Goal: Check status: Check status

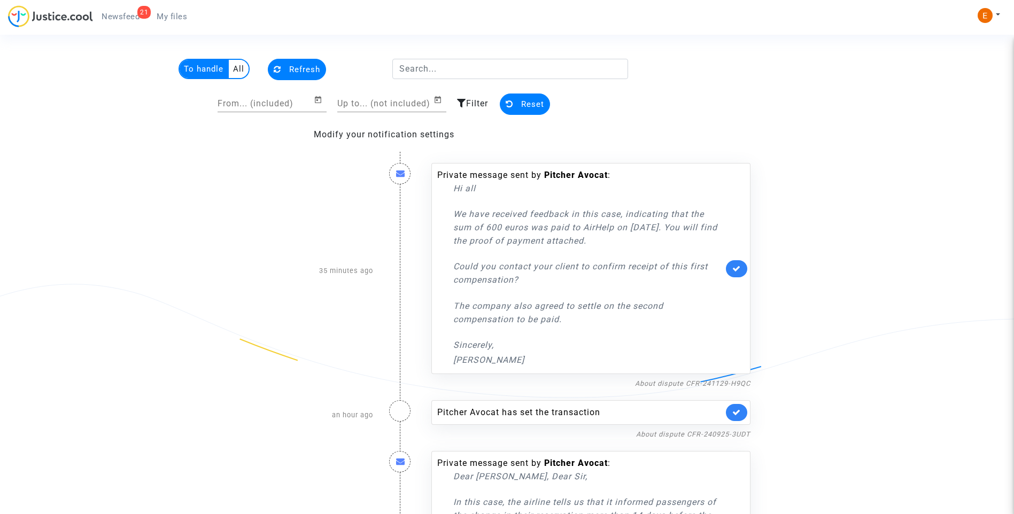
scroll to position [53, 0]
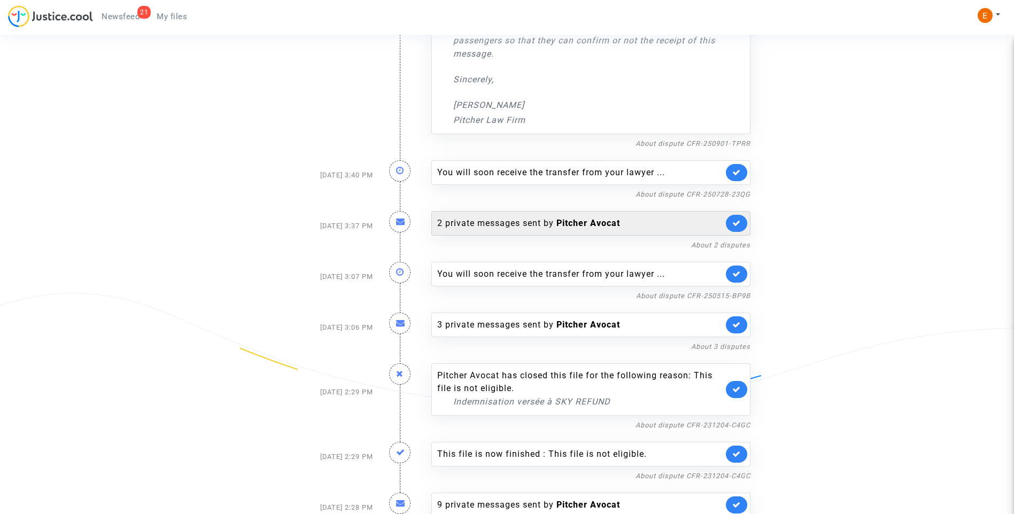
scroll to position [587, 0]
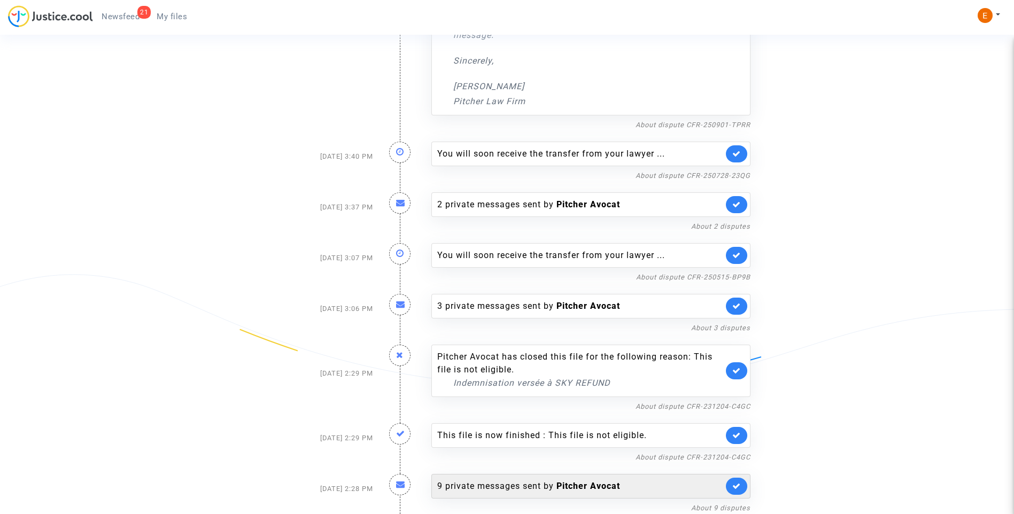
click at [580, 484] on b "Pitcher Avocat" at bounding box center [588, 486] width 64 height 10
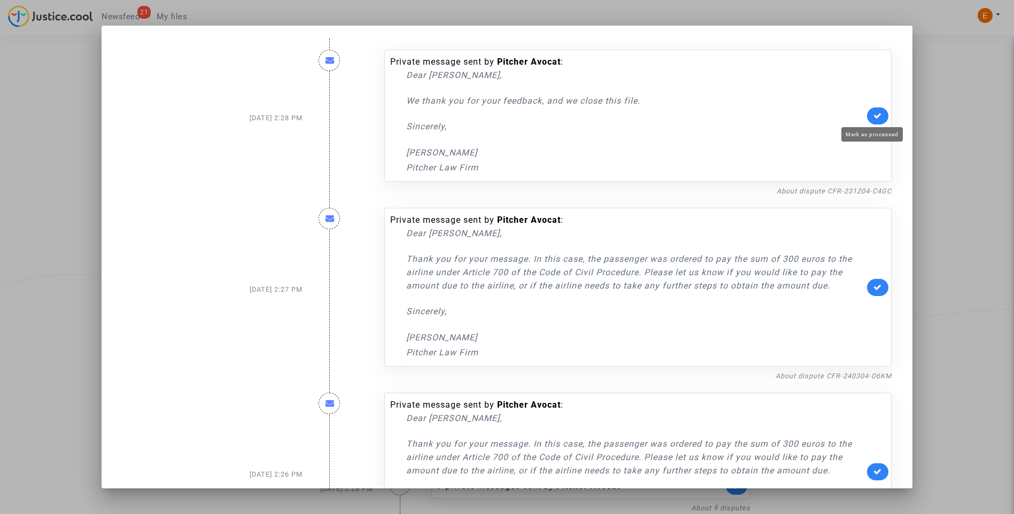
click at [877, 119] on icon at bounding box center [877, 116] width 9 height 8
click at [943, 106] on div at bounding box center [507, 257] width 1014 height 514
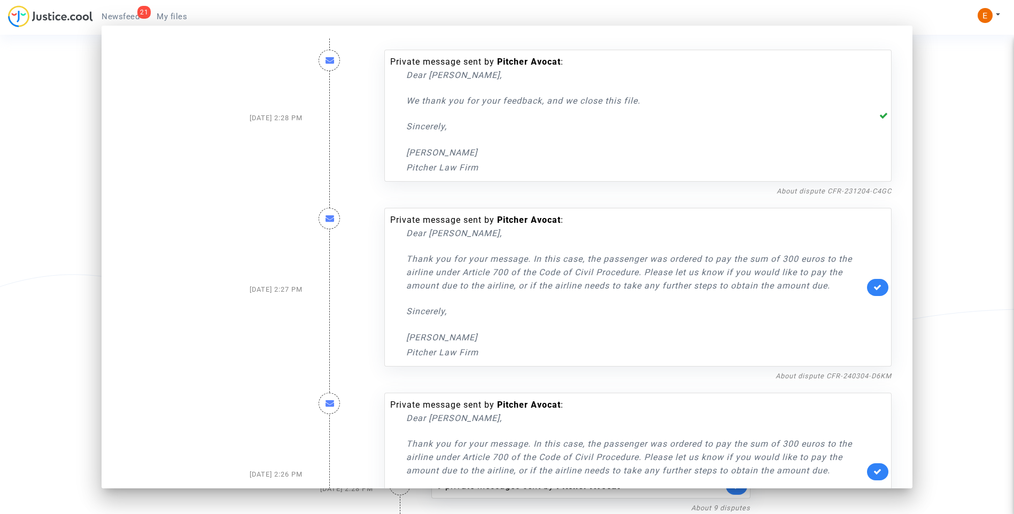
scroll to position [587, 0]
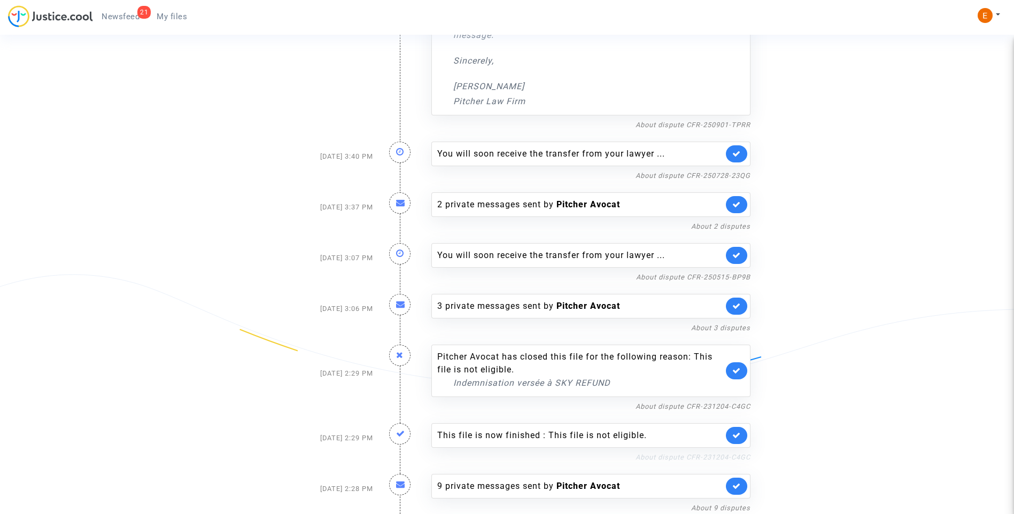
click at [697, 459] on link "About dispute CFR-231204-C4GC" at bounding box center [693, 457] width 115 height 8
click at [738, 436] on icon at bounding box center [736, 435] width 9 height 8
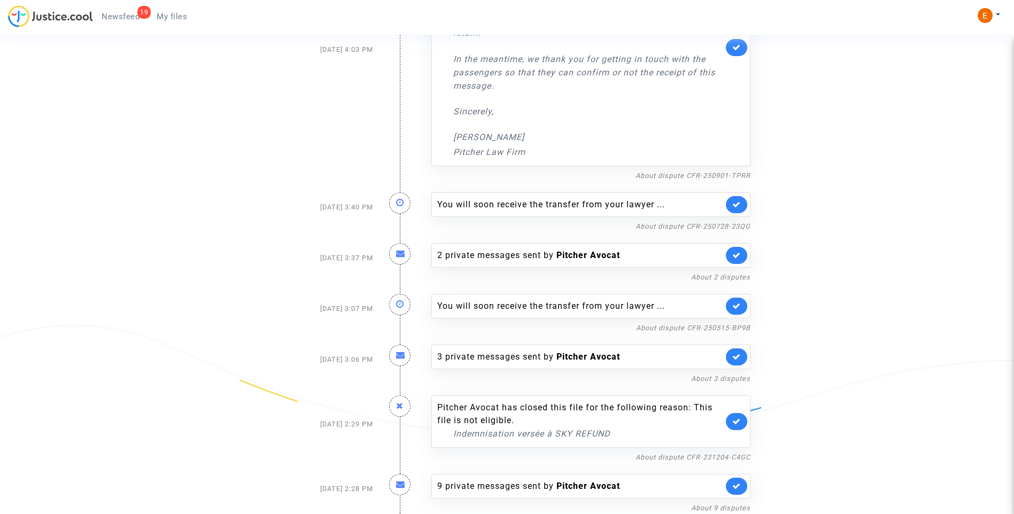
click at [740, 425] on icon at bounding box center [736, 421] width 9 height 8
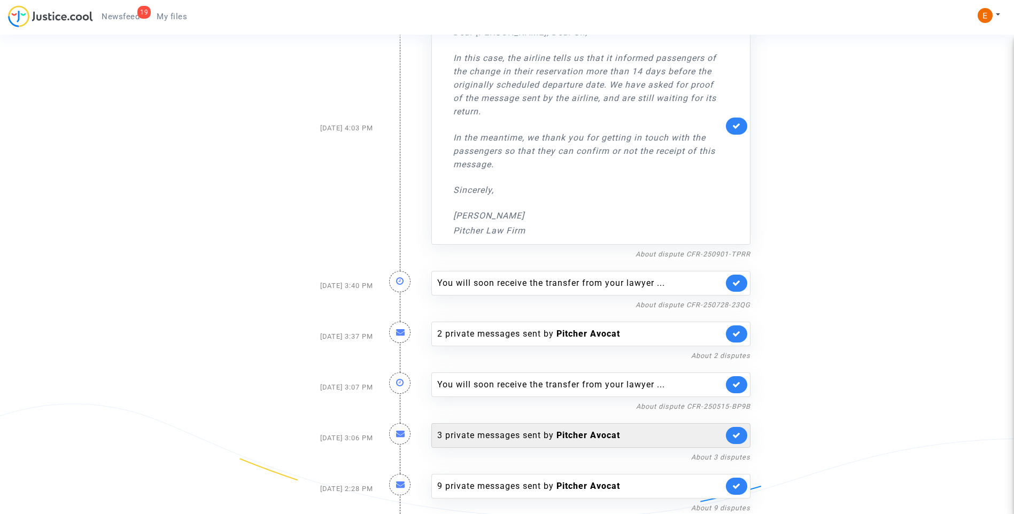
scroll to position [458, 0]
click at [506, 437] on div "3 private messages sent by Pitcher Avocat" at bounding box center [580, 435] width 286 height 13
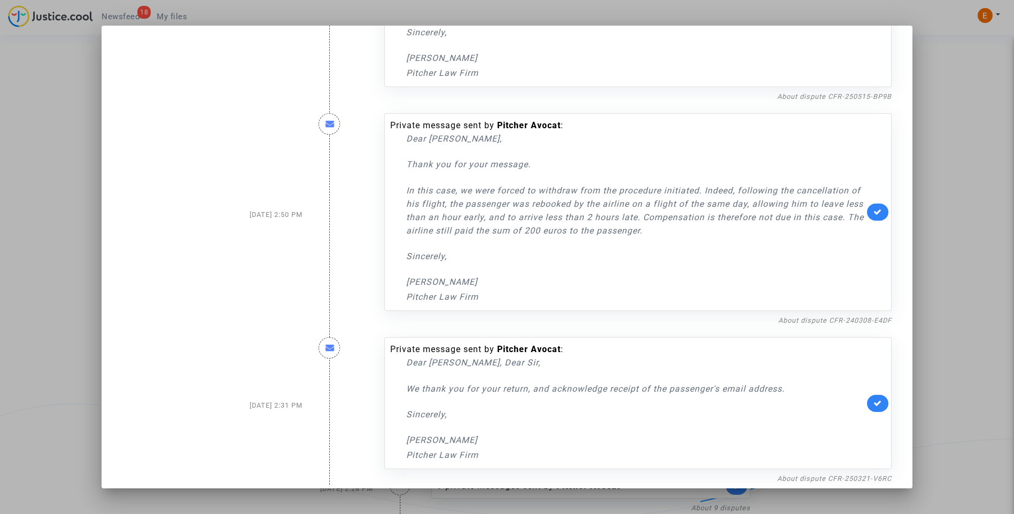
scroll to position [169, 0]
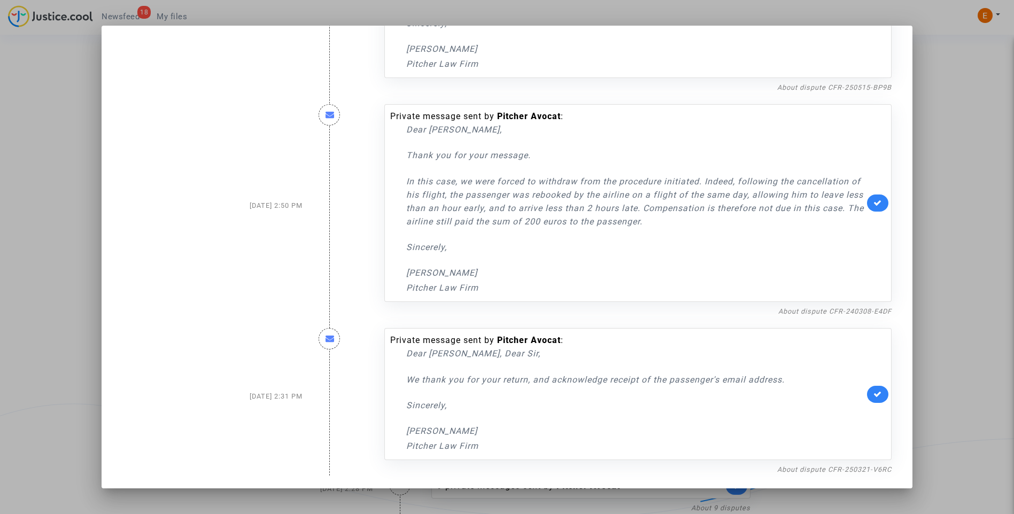
click at [938, 232] on div at bounding box center [507, 257] width 1014 height 514
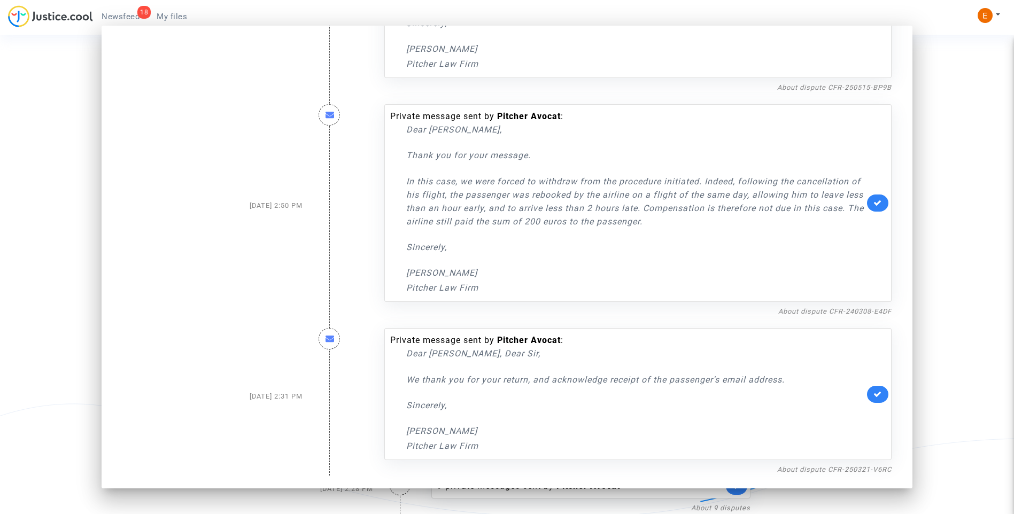
scroll to position [458, 0]
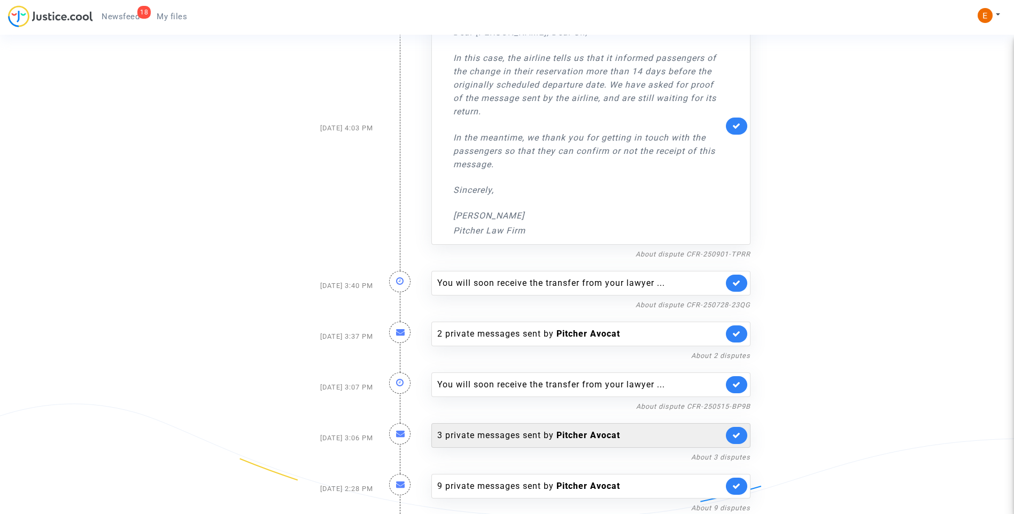
click at [492, 435] on div "3 private messages sent by Pitcher Avocat" at bounding box center [580, 435] width 286 height 13
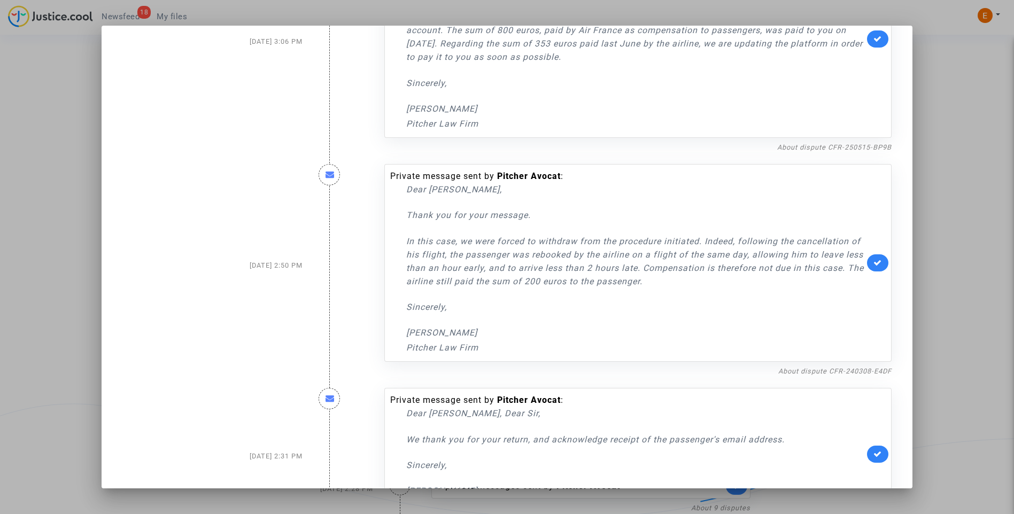
scroll to position [169, 0]
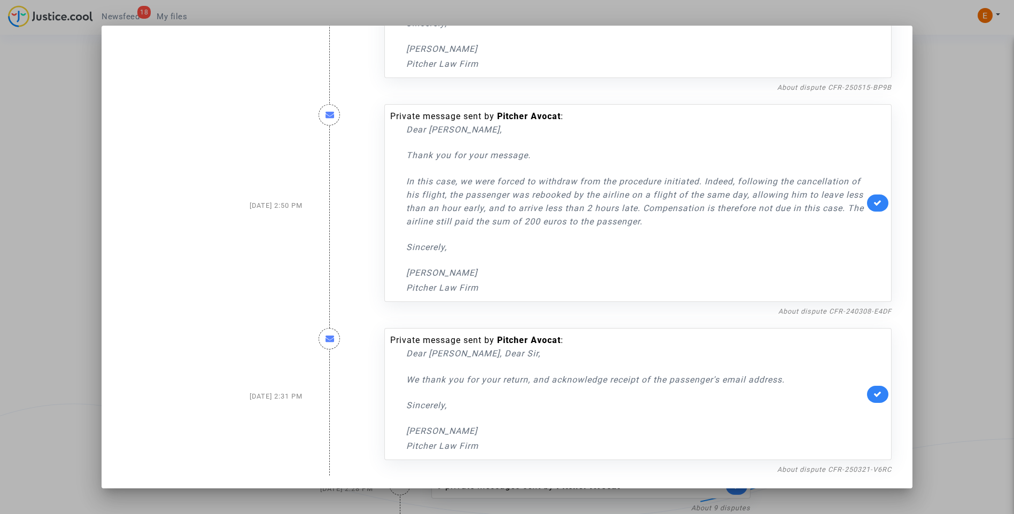
click at [832, 465] on nf-filterlink "About dispute CFR-250321-V6RC" at bounding box center [834, 469] width 114 height 10
click at [872, 470] on link "About dispute CFR-250321-V6RC" at bounding box center [834, 470] width 114 height 8
click at [873, 393] on icon at bounding box center [877, 394] width 9 height 8
click at [945, 306] on div at bounding box center [507, 257] width 1014 height 514
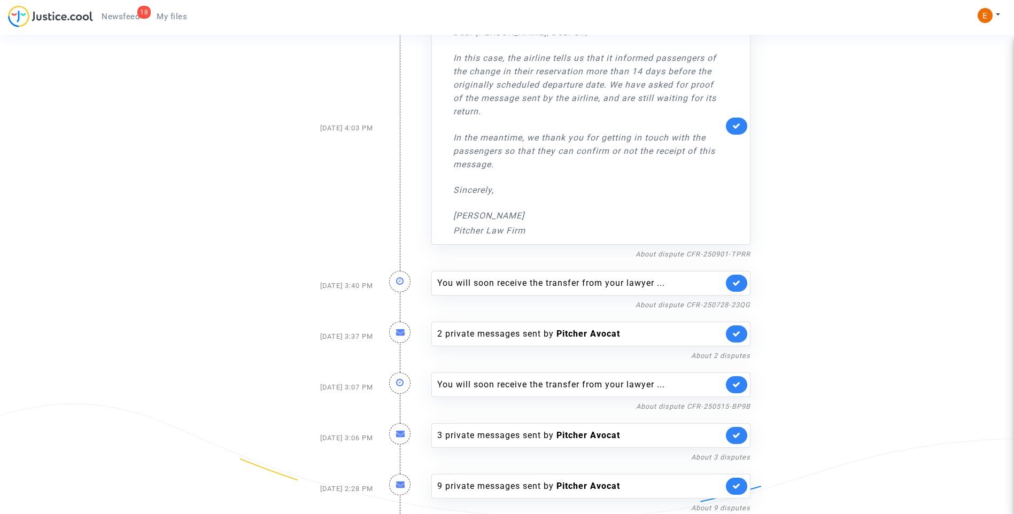
drag, startPoint x: 165, startPoint y: 19, endPoint x: 129, endPoint y: 21, distance: 35.8
click at [165, 19] on span "My files" at bounding box center [172, 17] width 30 height 10
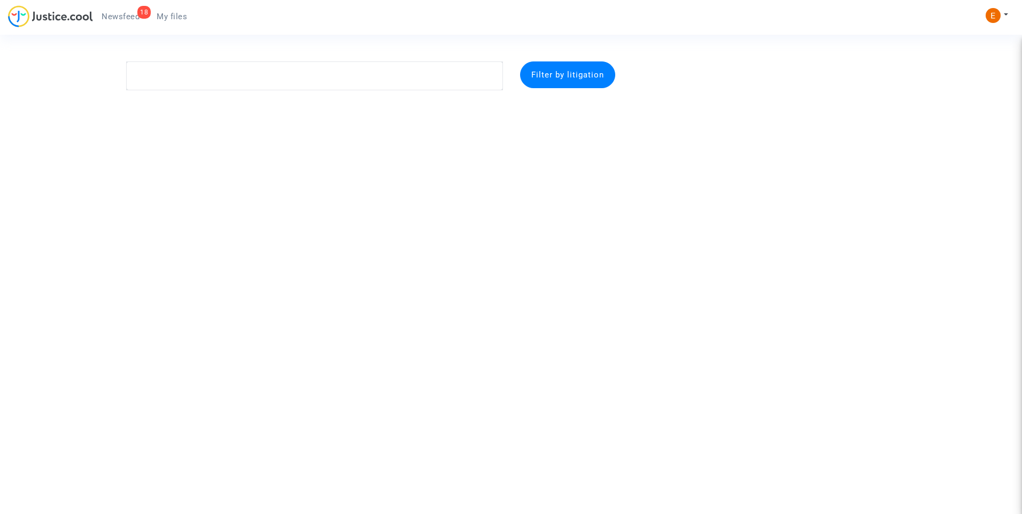
click at [108, 21] on span "Newsfeed" at bounding box center [121, 17] width 38 height 10
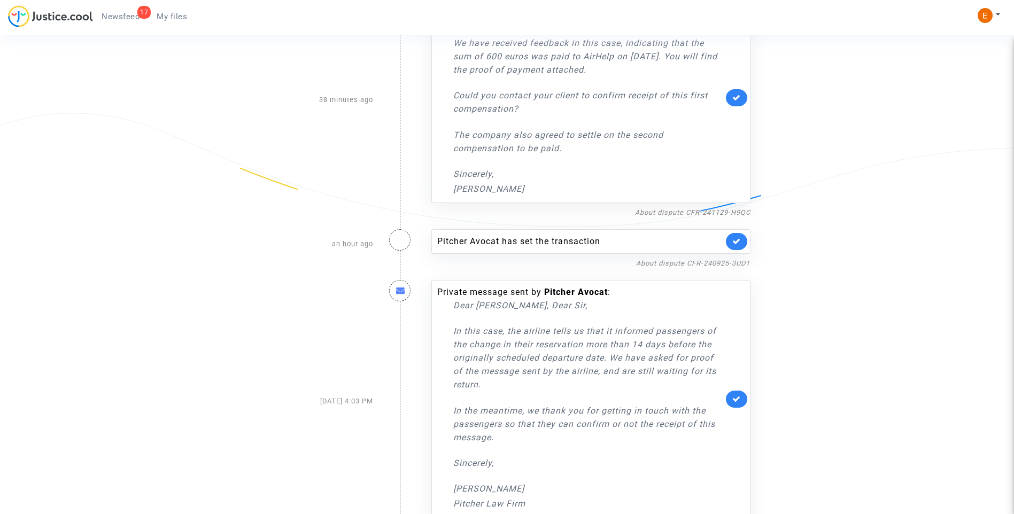
scroll to position [407, 0]
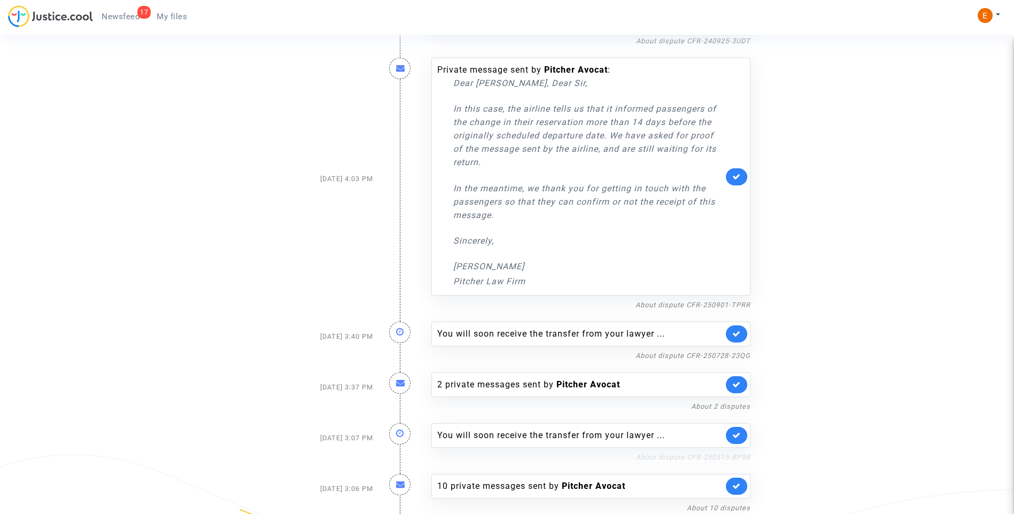
click at [690, 457] on link "About dispute CFR-250515-BP9B" at bounding box center [693, 457] width 114 height 8
click at [739, 440] on link at bounding box center [736, 435] width 21 height 17
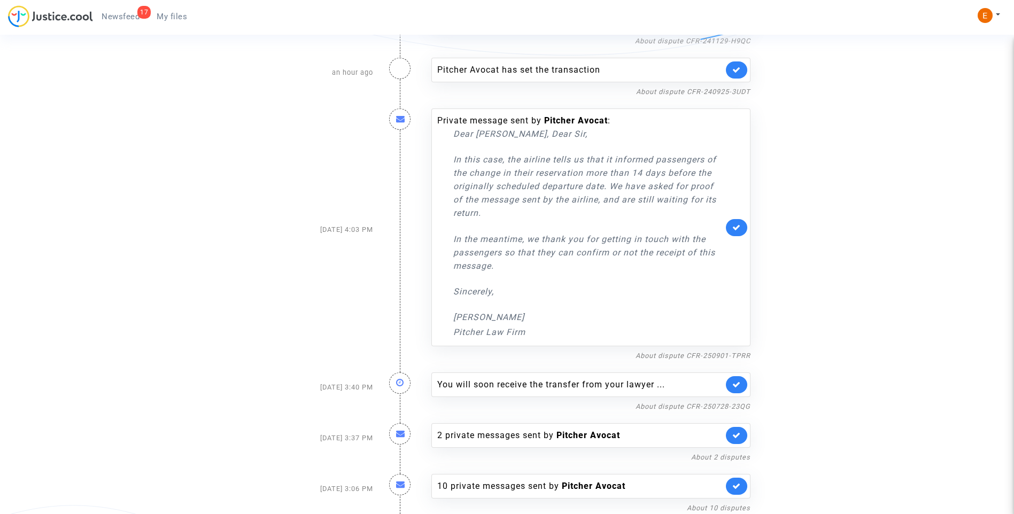
scroll to position [356, 0]
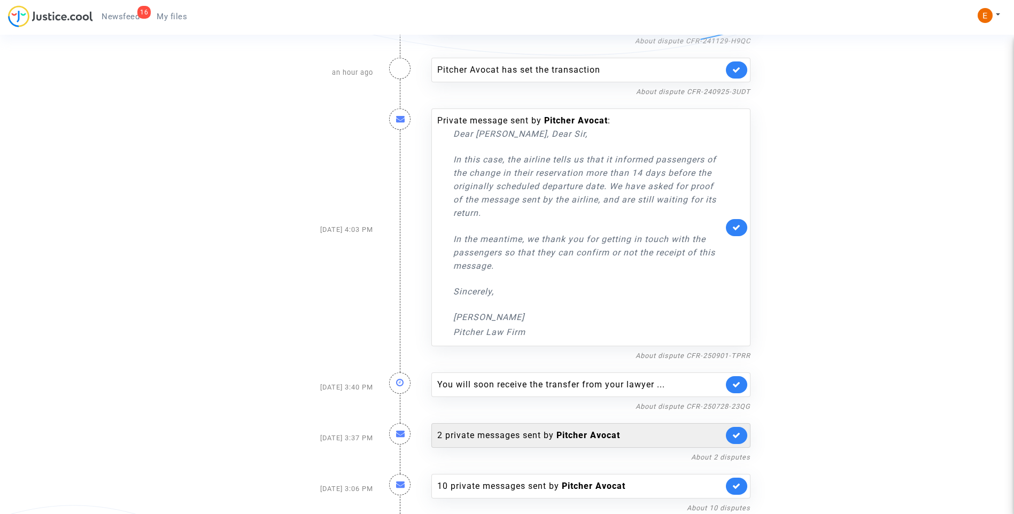
click at [498, 440] on div "2 private messages sent by Pitcher Avocat" at bounding box center [580, 435] width 286 height 13
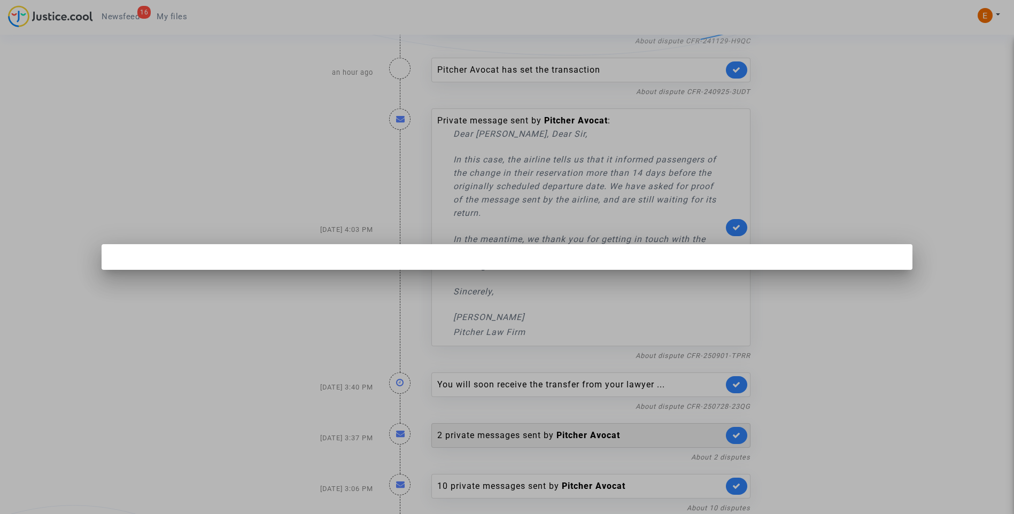
scroll to position [0, 0]
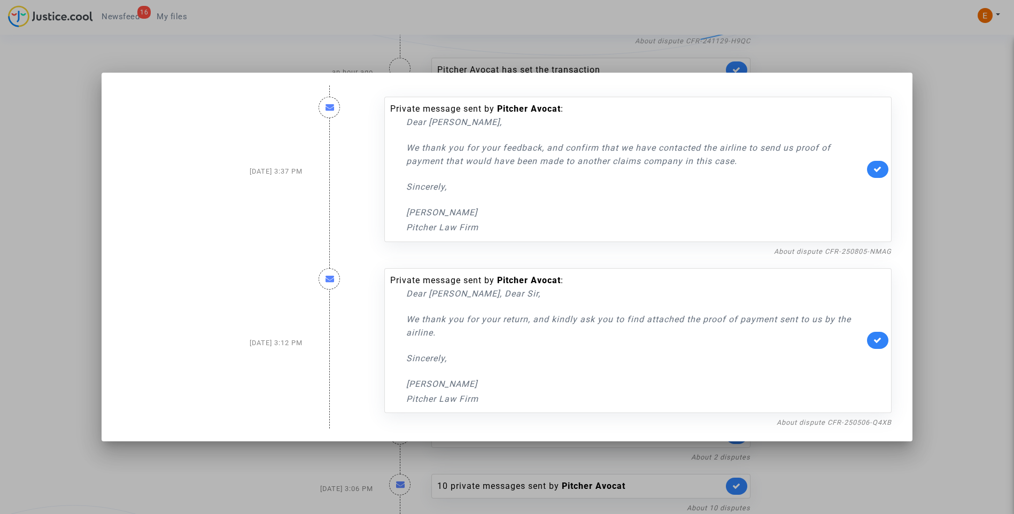
click at [926, 125] on div at bounding box center [507, 257] width 1014 height 514
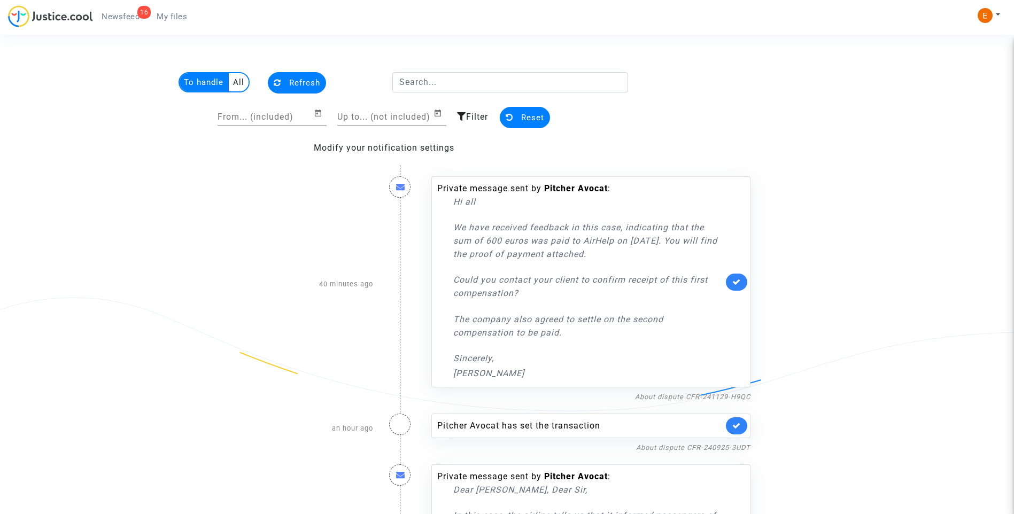
scroll to position [356, 0]
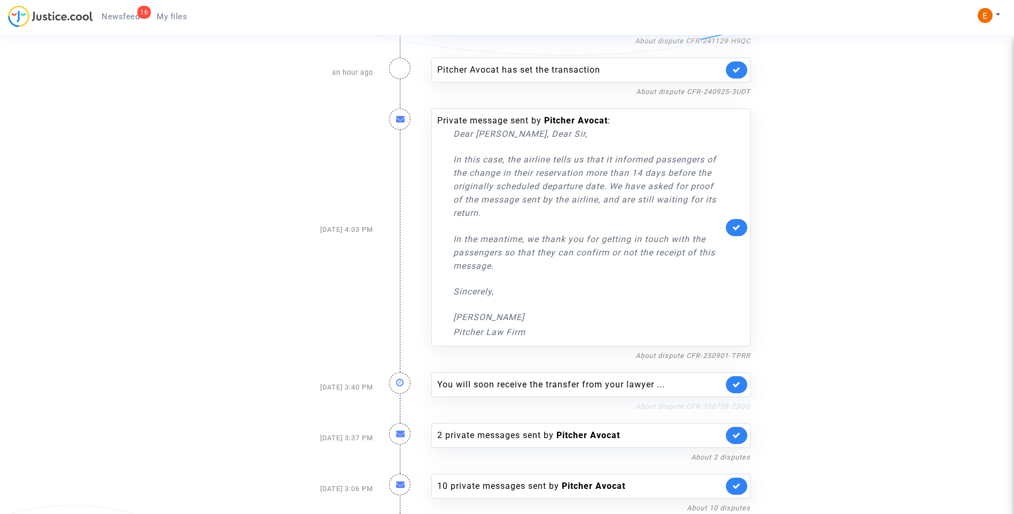
click at [742, 408] on link "About dispute CFR-250728-23QG" at bounding box center [693, 406] width 115 height 8
click at [734, 380] on link at bounding box center [736, 384] width 21 height 17
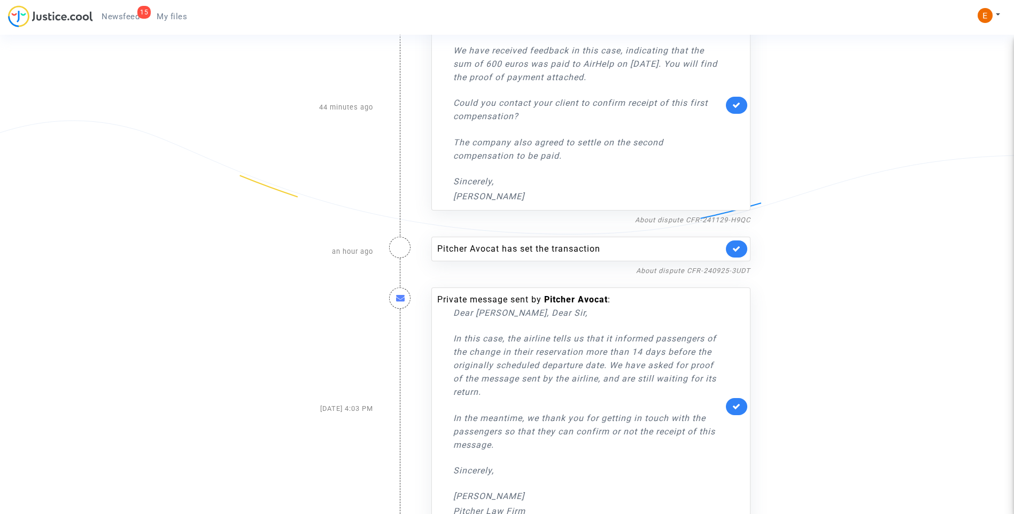
scroll to position [91, 0]
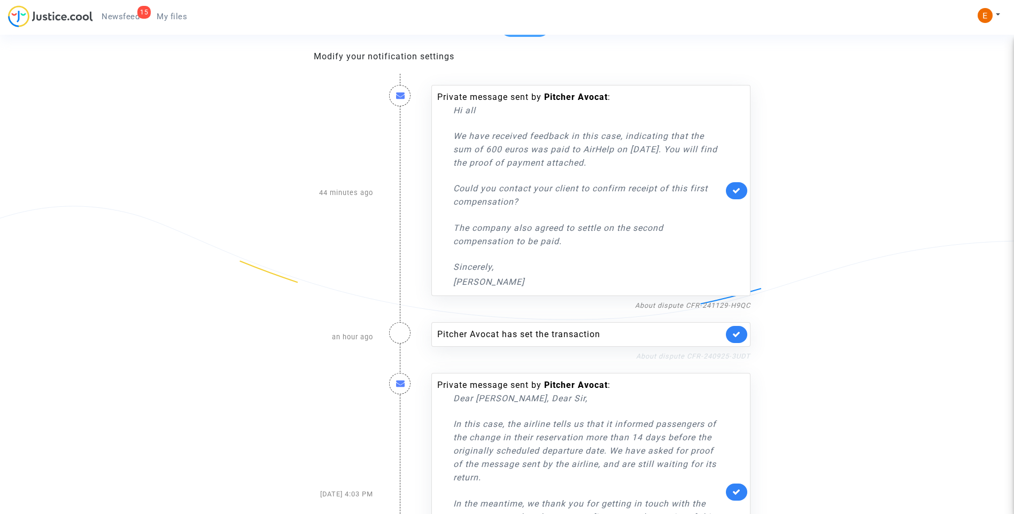
click at [693, 356] on link "About dispute CFR-240925-3UDT" at bounding box center [693, 356] width 114 height 8
click at [734, 332] on icon at bounding box center [736, 334] width 9 height 8
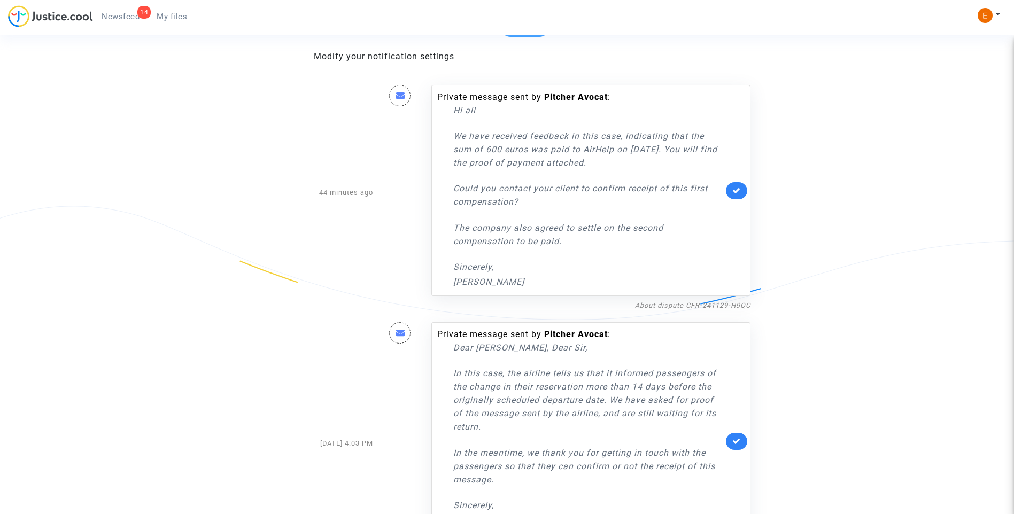
click at [169, 21] on link "My files" at bounding box center [172, 17] width 48 height 16
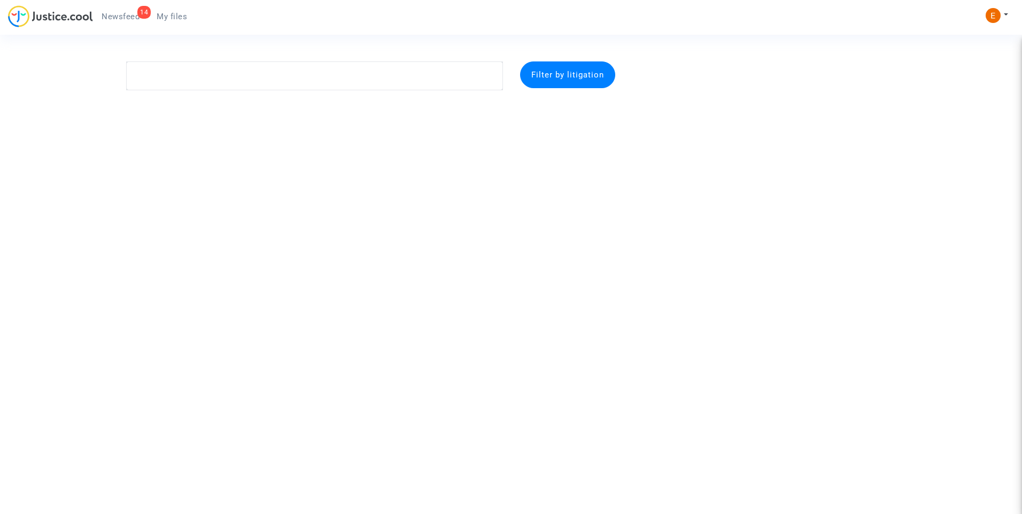
click at [129, 17] on span "Newsfeed" at bounding box center [121, 17] width 38 height 10
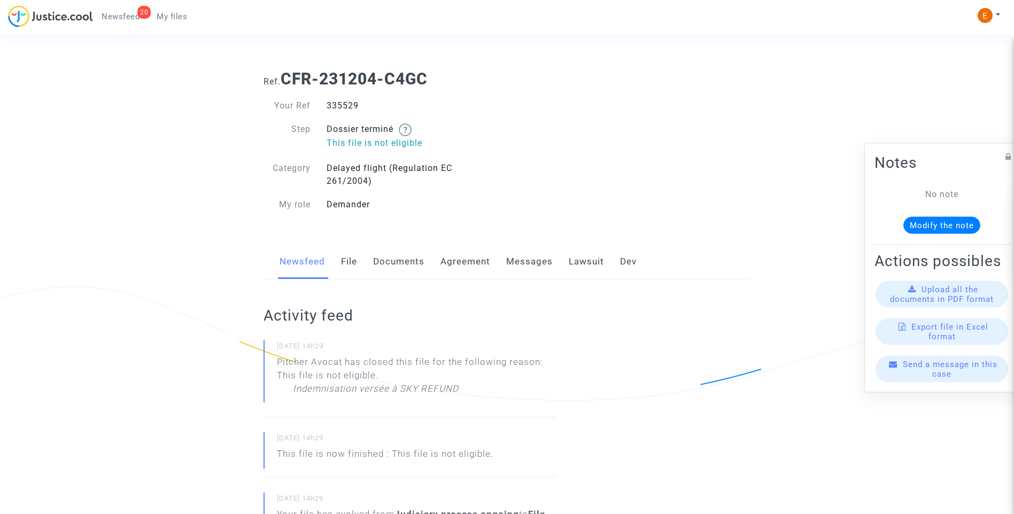
drag, startPoint x: 0, startPoint y: 0, endPoint x: 349, endPoint y: 105, distance: 364.4
click at [349, 105] on div "335529" at bounding box center [413, 105] width 189 height 13
copy div "335529"
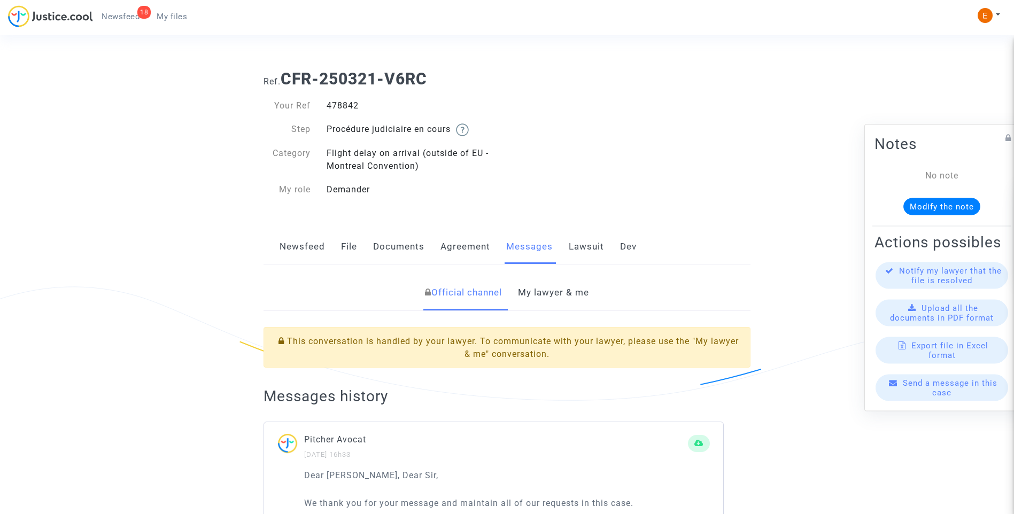
click at [560, 291] on link "My lawyer & me" at bounding box center [553, 292] width 71 height 35
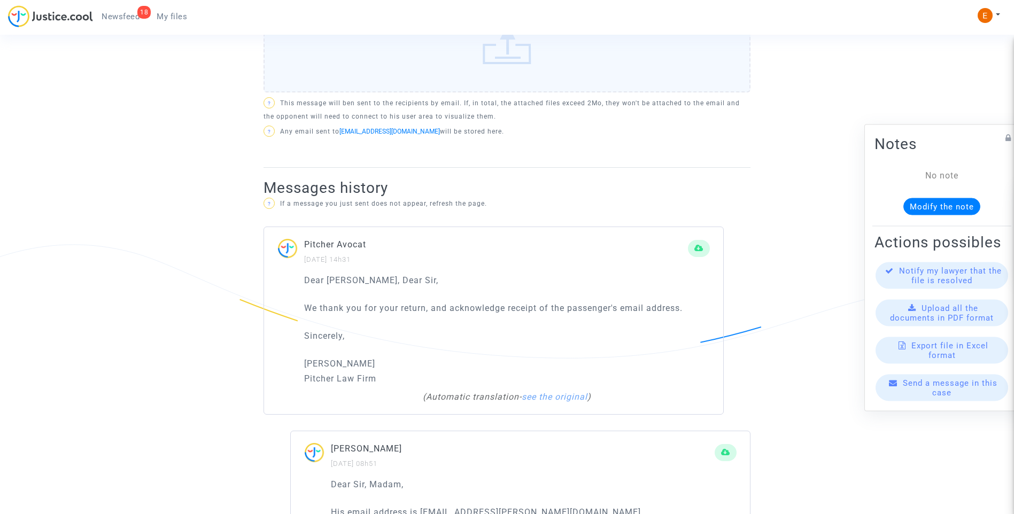
scroll to position [588, 0]
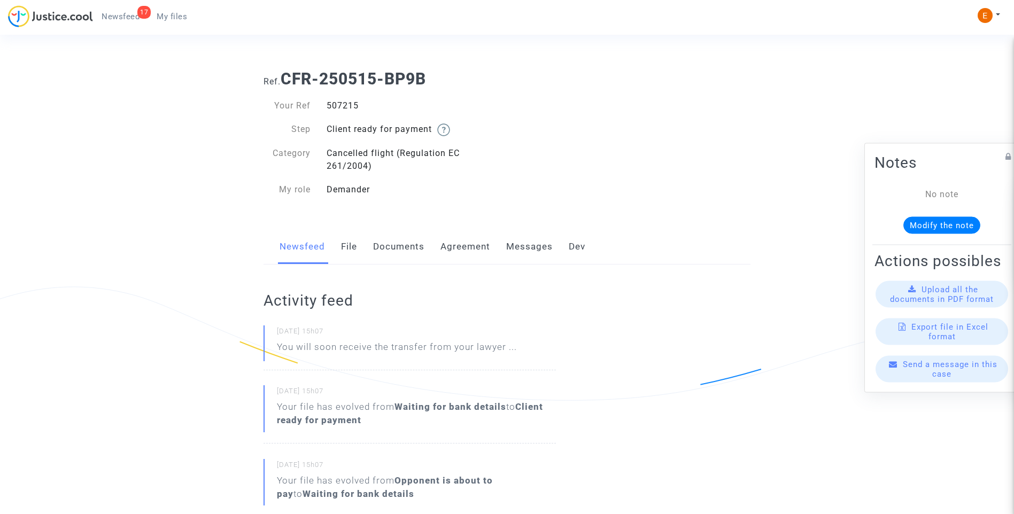
click at [335, 104] on div "507215" at bounding box center [413, 105] width 189 height 13
copy div "507215"
click at [346, 249] on link "File" at bounding box center [349, 246] width 16 height 35
drag, startPoint x: 0, startPoint y: 0, endPoint x: 344, endPoint y: 100, distance: 358.6
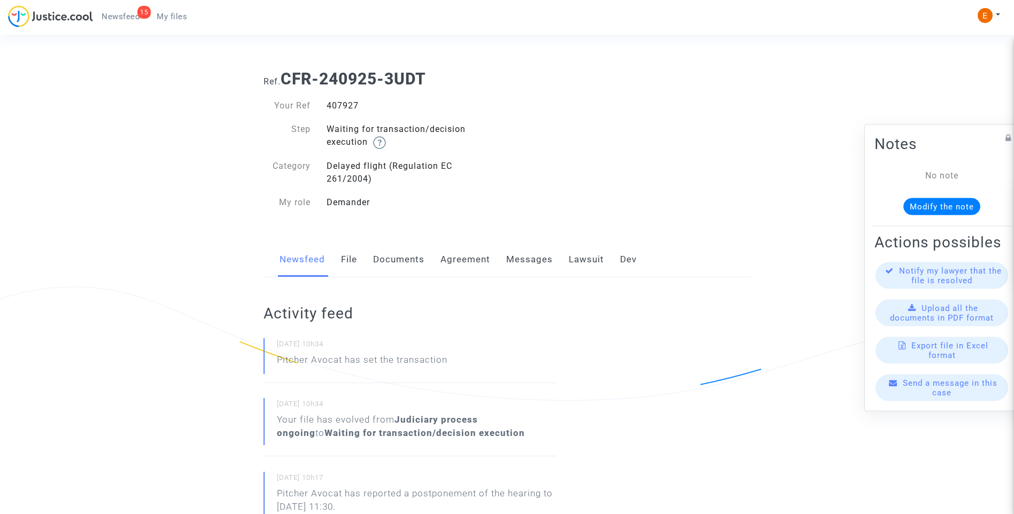
click at [349, 102] on div "407927" at bounding box center [413, 105] width 189 height 13
copy div "407927"
click at [349, 261] on link "File" at bounding box center [349, 259] width 16 height 35
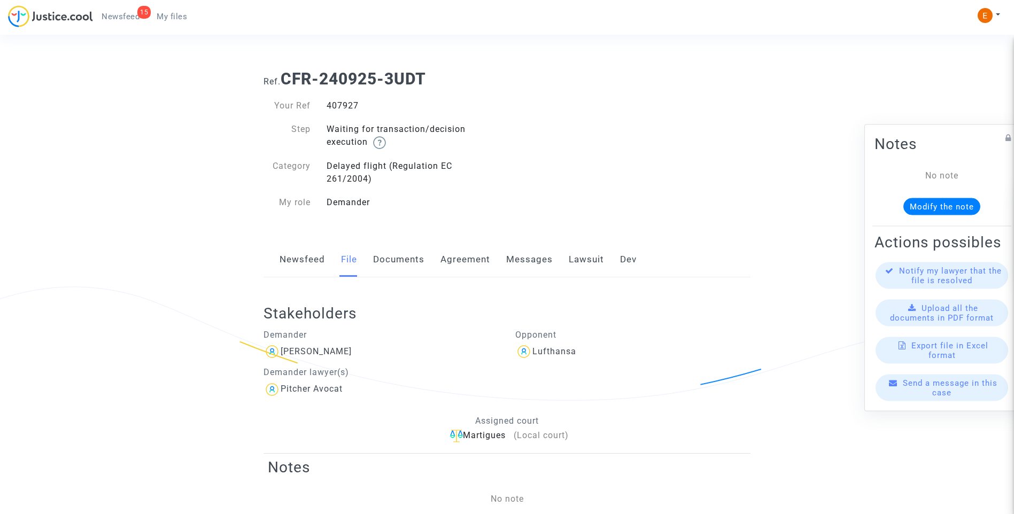
click at [543, 260] on link "Messages" at bounding box center [529, 259] width 47 height 35
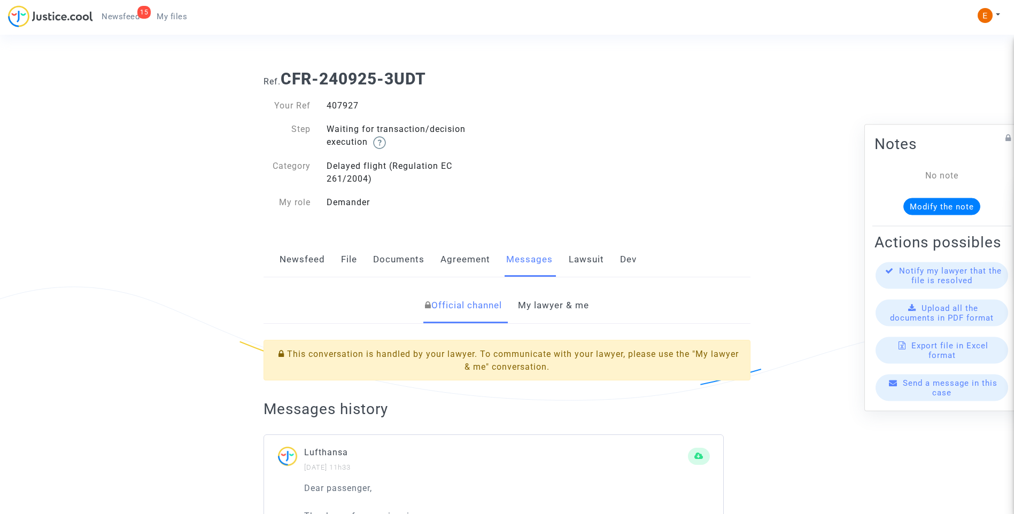
click at [583, 267] on link "Lawsuit" at bounding box center [586, 259] width 35 height 35
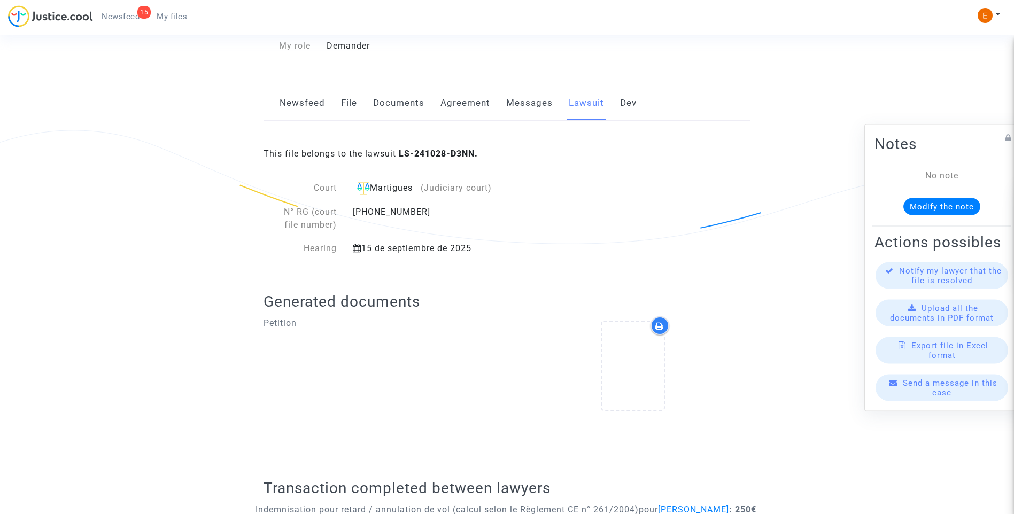
scroll to position [258, 0]
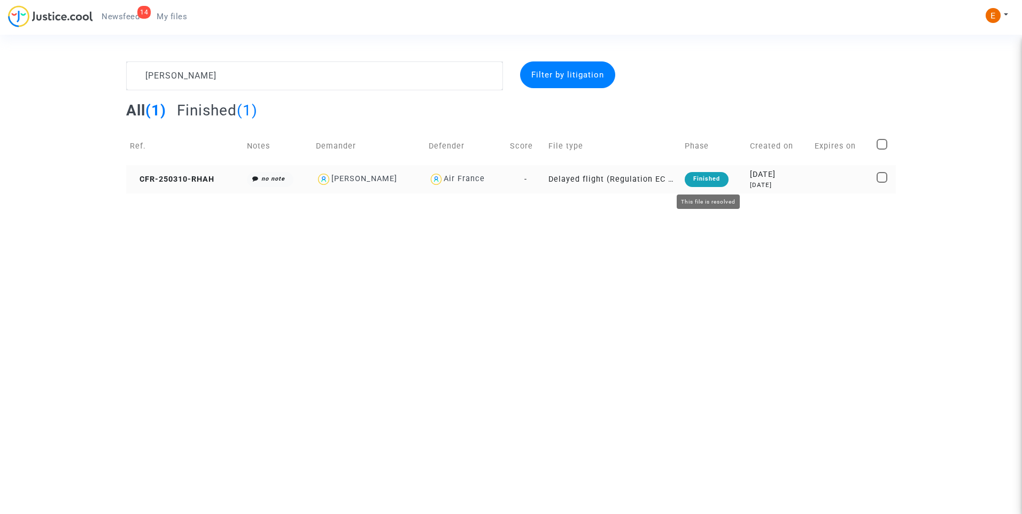
type textarea "[PERSON_NAME]"
click at [709, 183] on div "Finished" at bounding box center [707, 179] width 44 height 15
